Goal: Find specific page/section: Find specific page/section

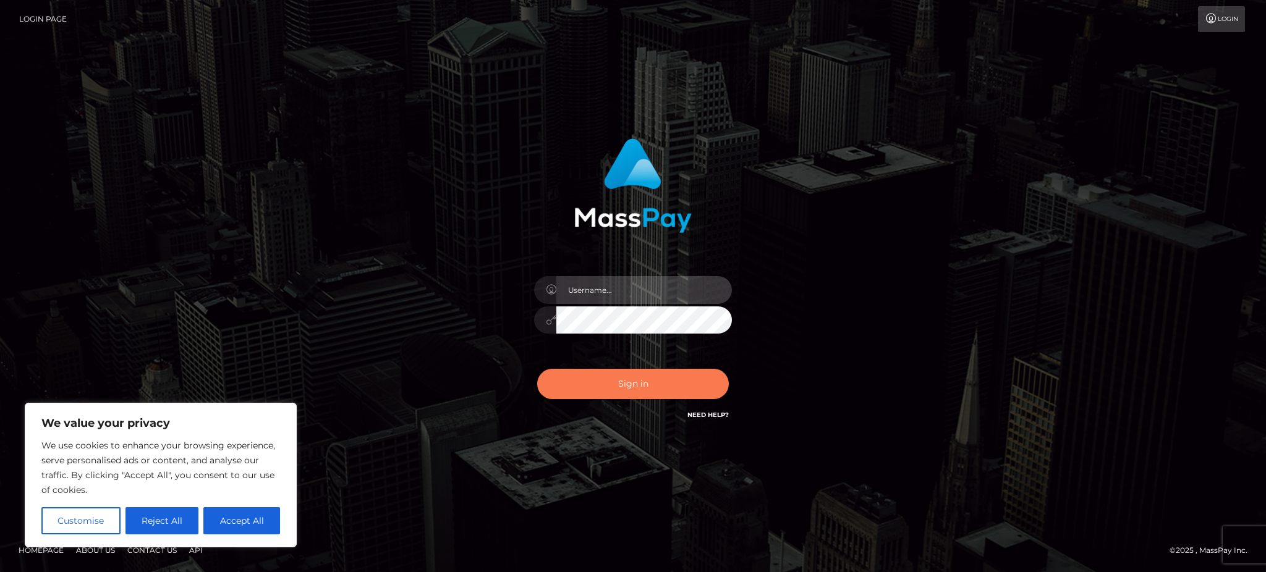
type input "Gaizelle"
click at [588, 381] on button "Sign in" at bounding box center [633, 384] width 192 height 30
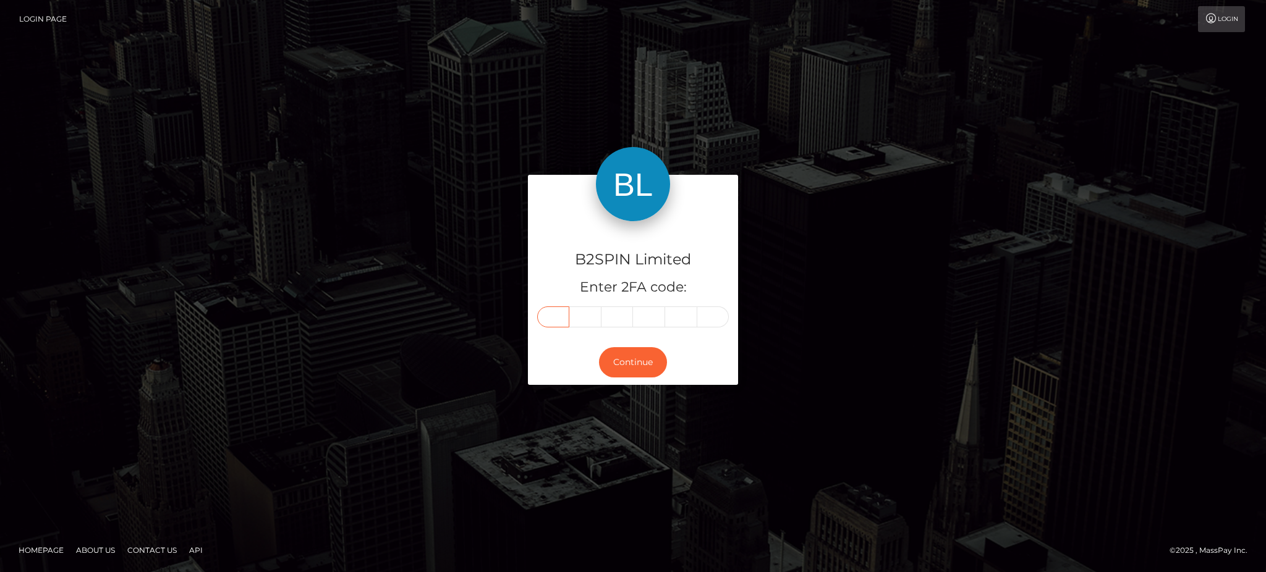
click at [545, 312] on input "text" at bounding box center [553, 317] width 32 height 21
type input "1"
type input "0"
type input "7"
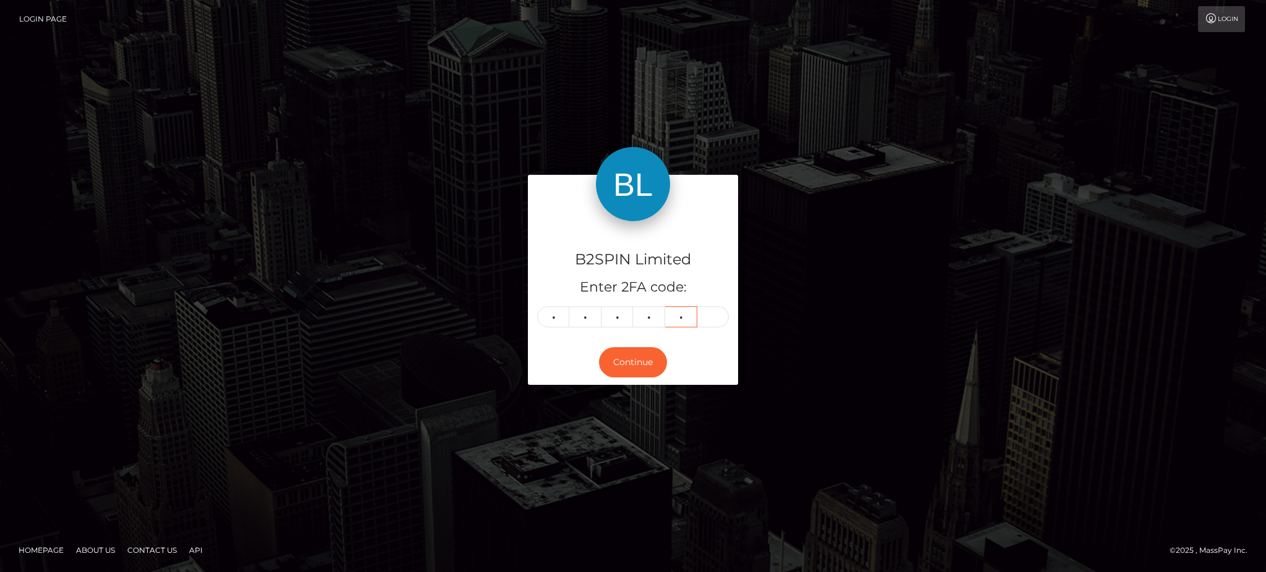
type input "1"
type input "7"
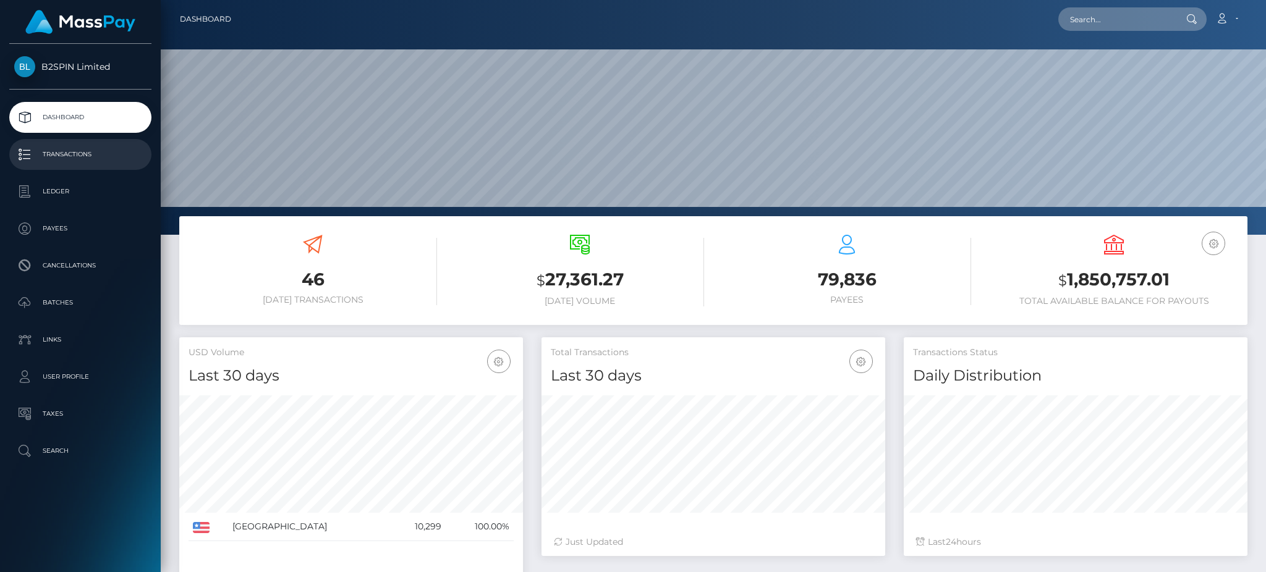
click at [94, 151] on p "Transactions" at bounding box center [80, 154] width 132 height 19
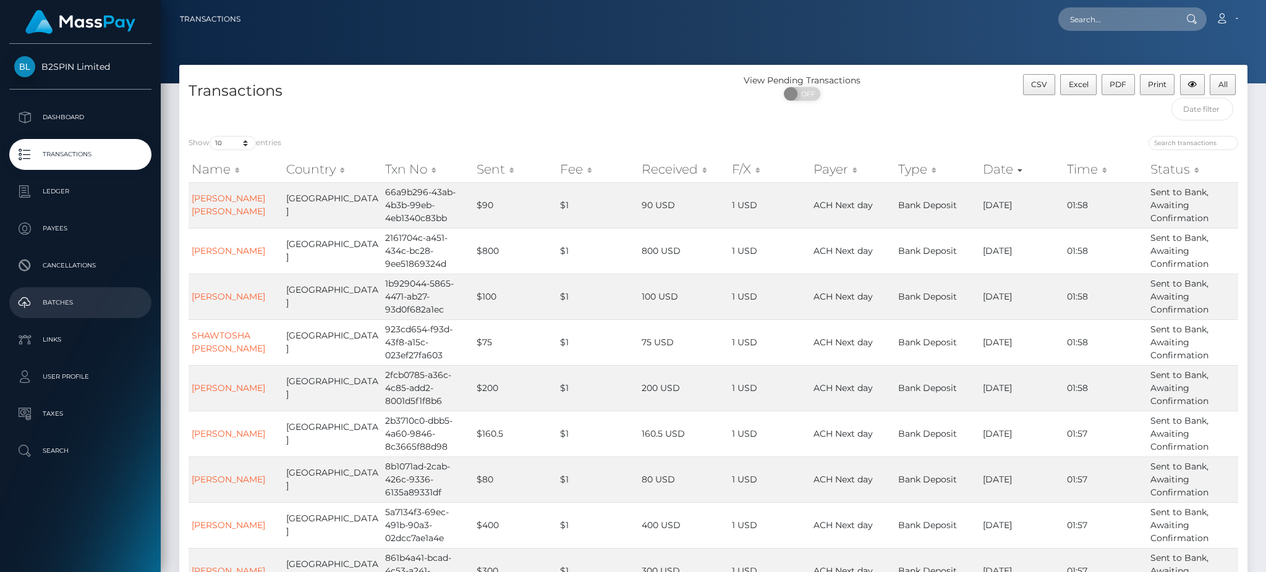
click at [69, 306] on p "Batches" at bounding box center [80, 303] width 132 height 19
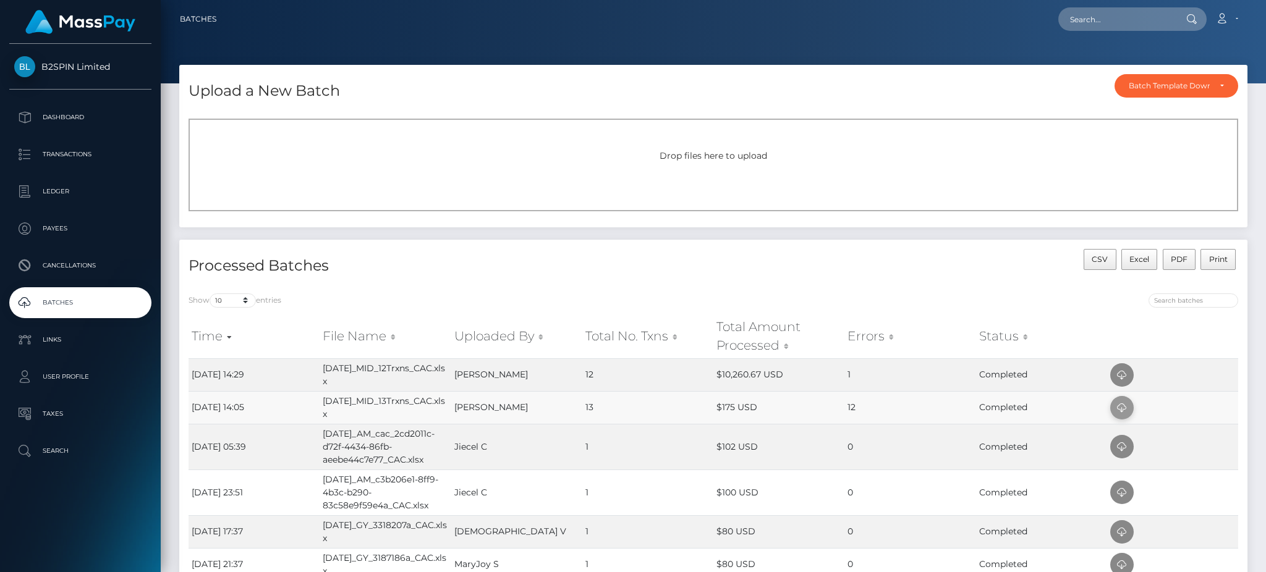
click at [1120, 405] on icon at bounding box center [1121, 407] width 15 height 15
